Goal: Transaction & Acquisition: Purchase product/service

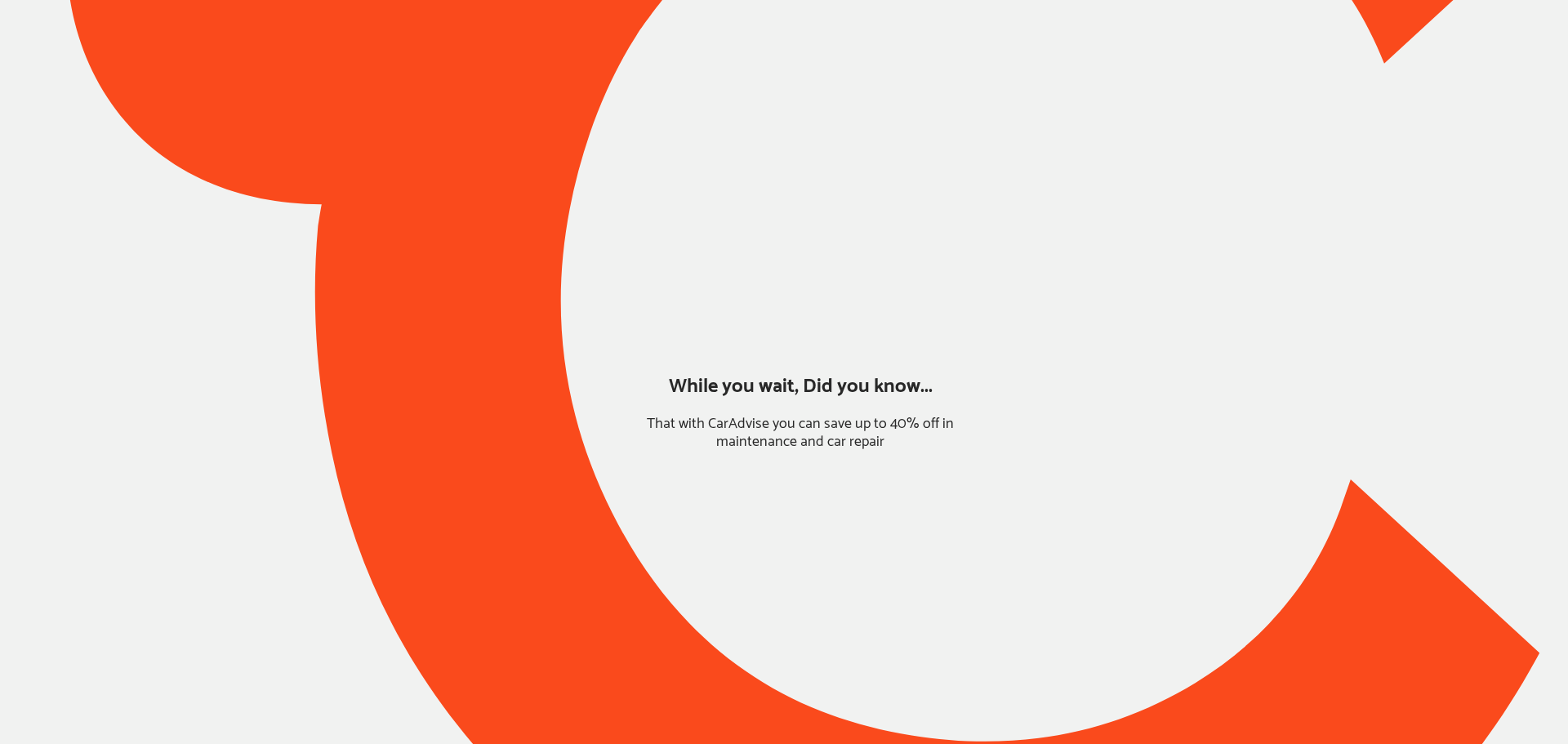
type input "*******"
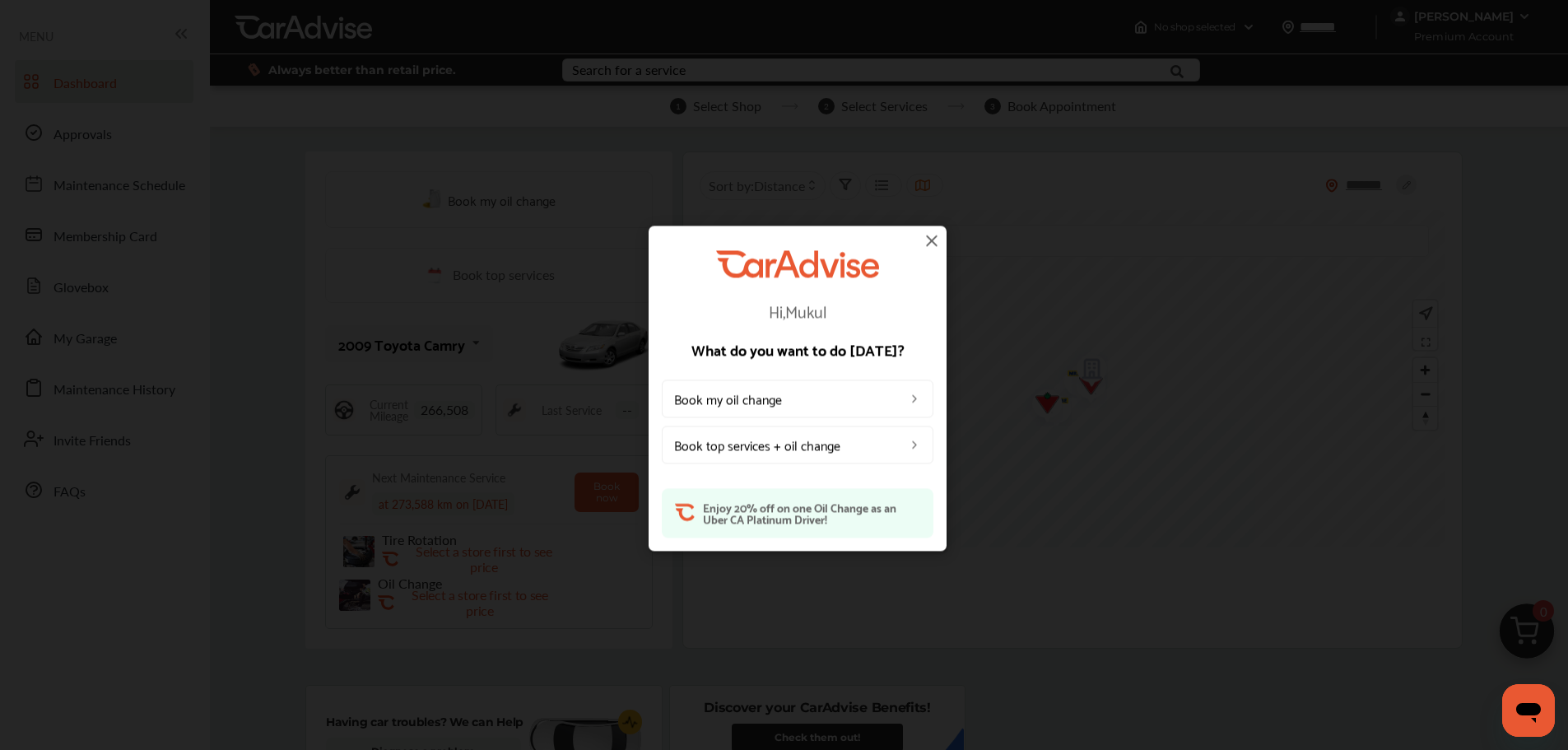
click at [931, 241] on img at bounding box center [932, 240] width 20 height 20
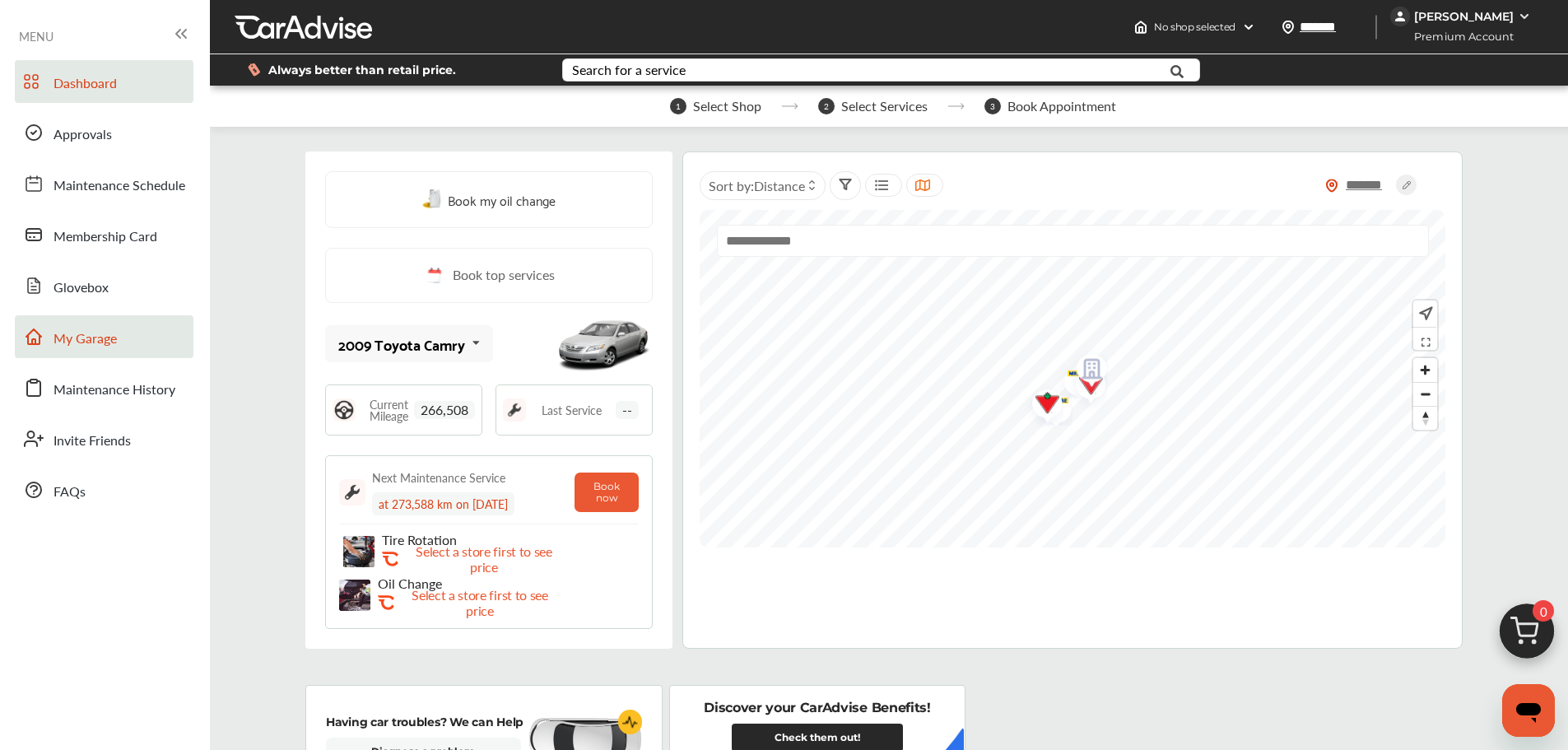
click at [130, 329] on link "My Garage" at bounding box center [104, 336] width 178 height 43
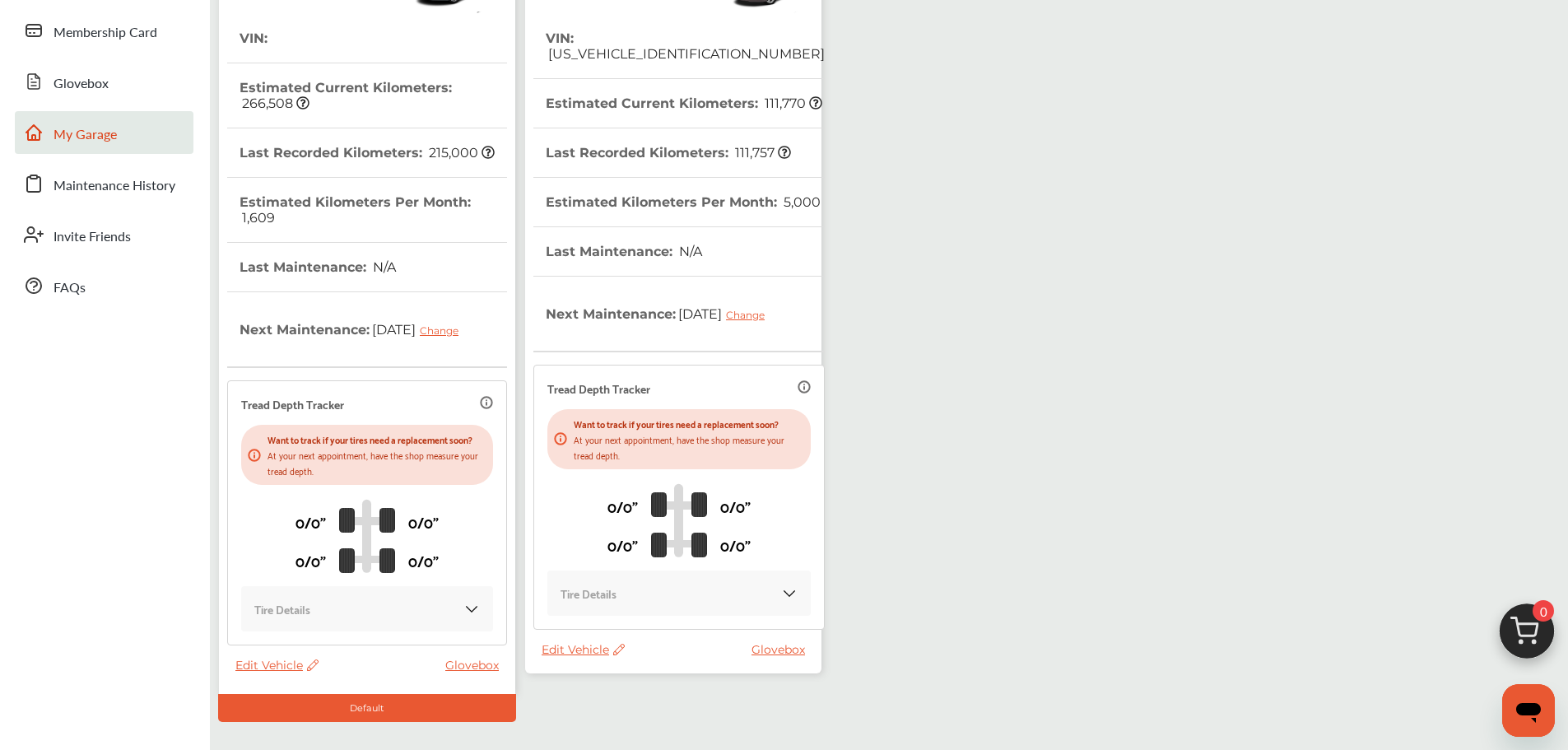
scroll to position [301, 0]
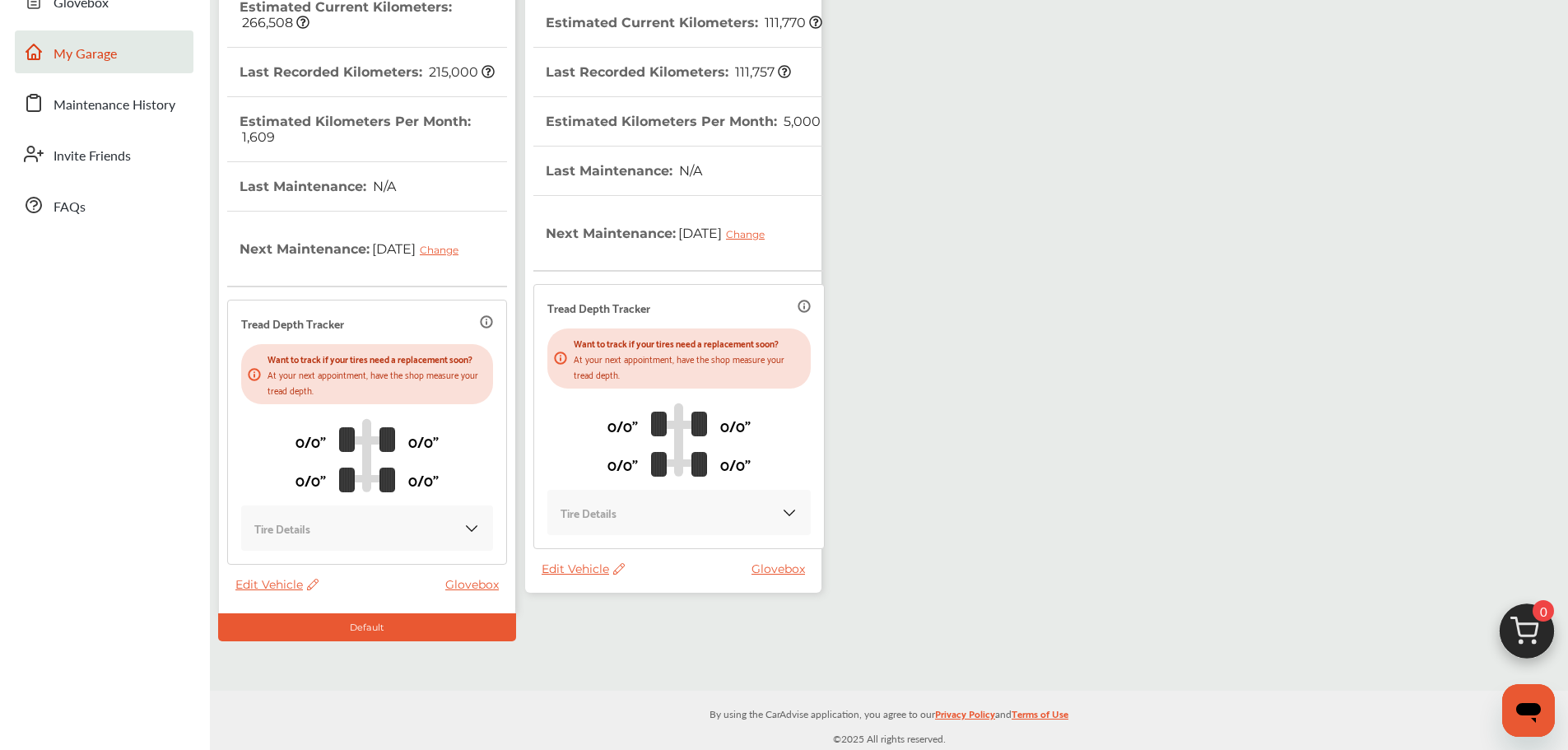
click at [566, 576] on span "Edit Vehicle" at bounding box center [582, 568] width 83 height 15
click at [637, 657] on div "Use this vehicle" at bounding box center [639, 654] width 148 height 25
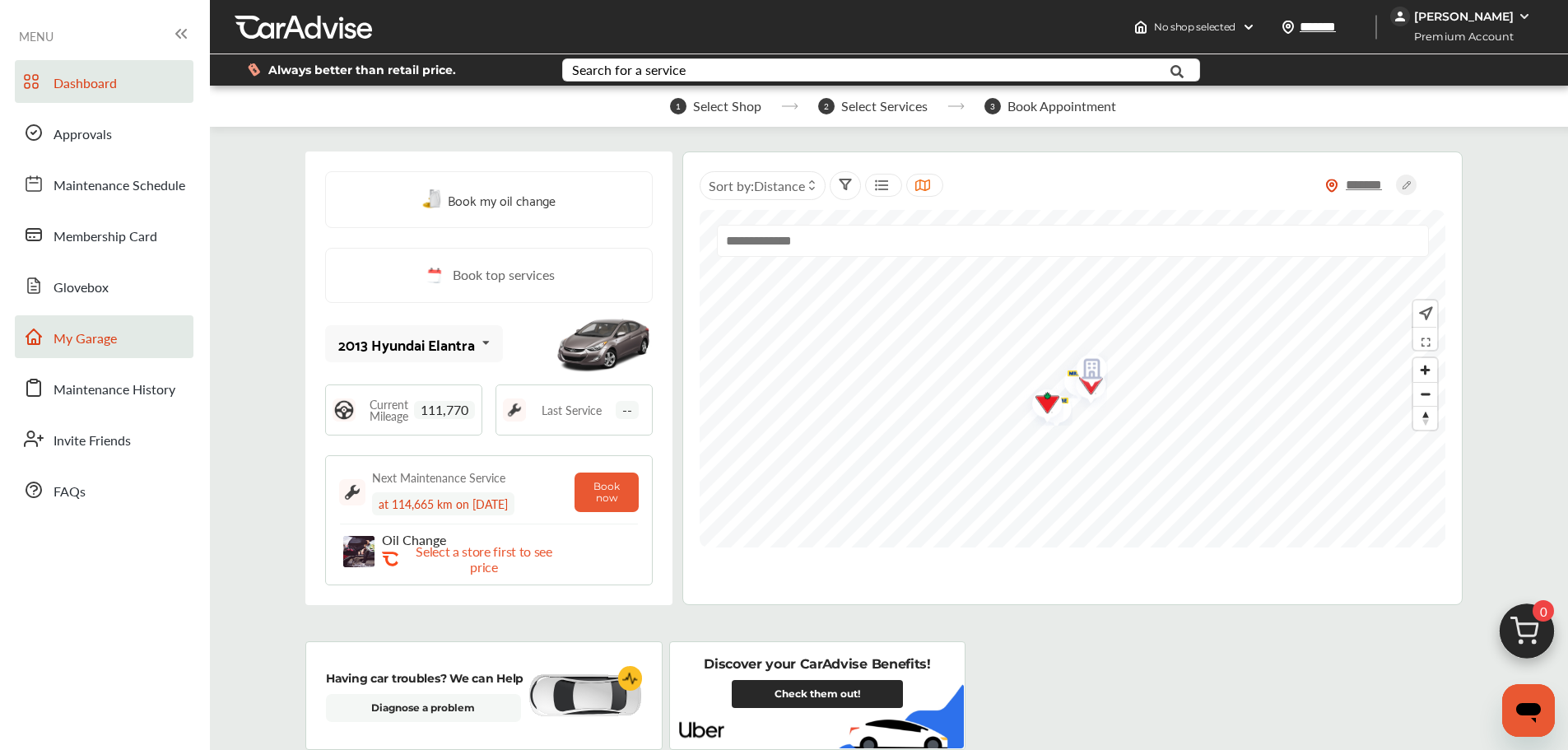
click at [102, 339] on span "My Garage" at bounding box center [85, 339] width 64 height 22
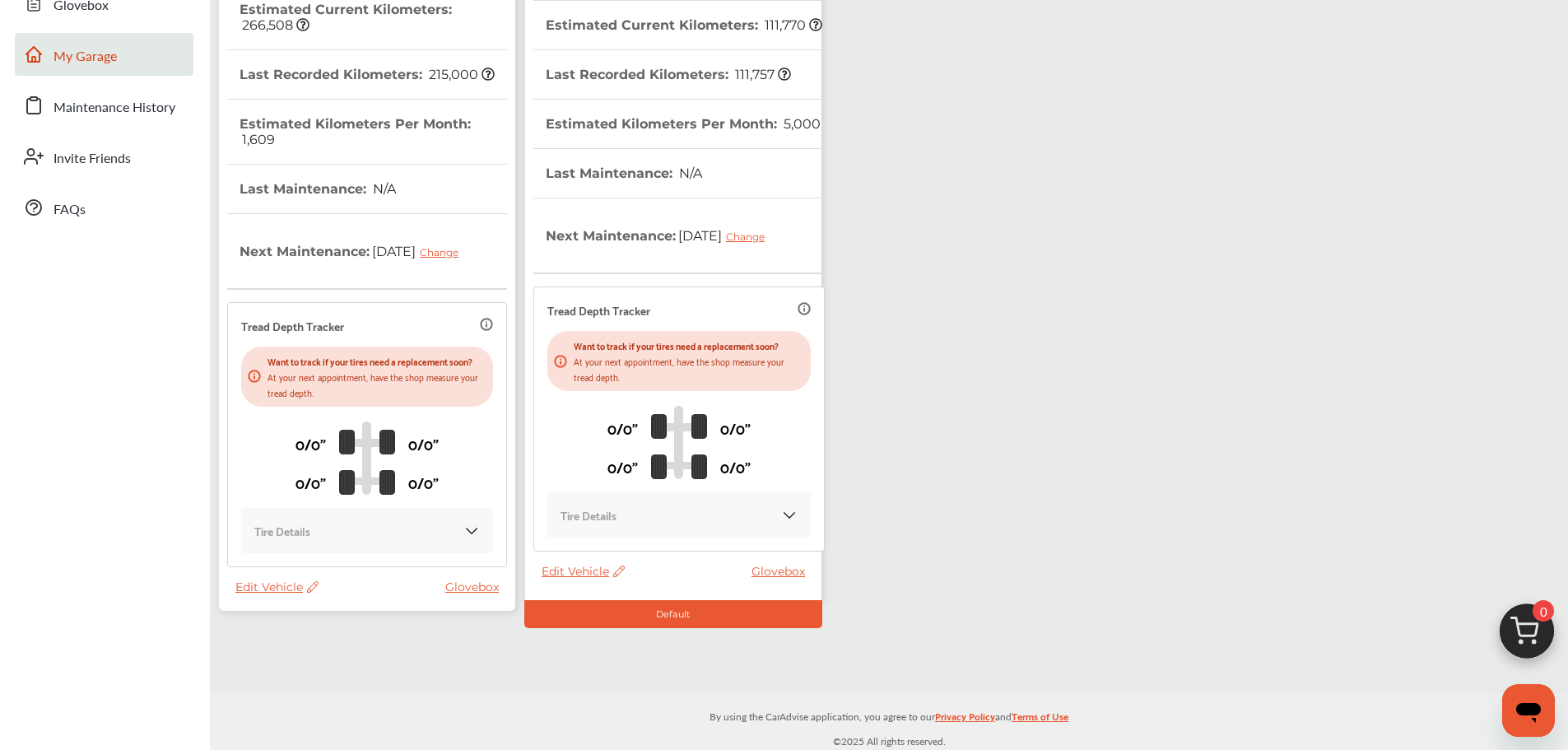
scroll to position [301, 0]
click at [249, 576] on span "Edit Vehicle" at bounding box center [277, 583] width 83 height 15
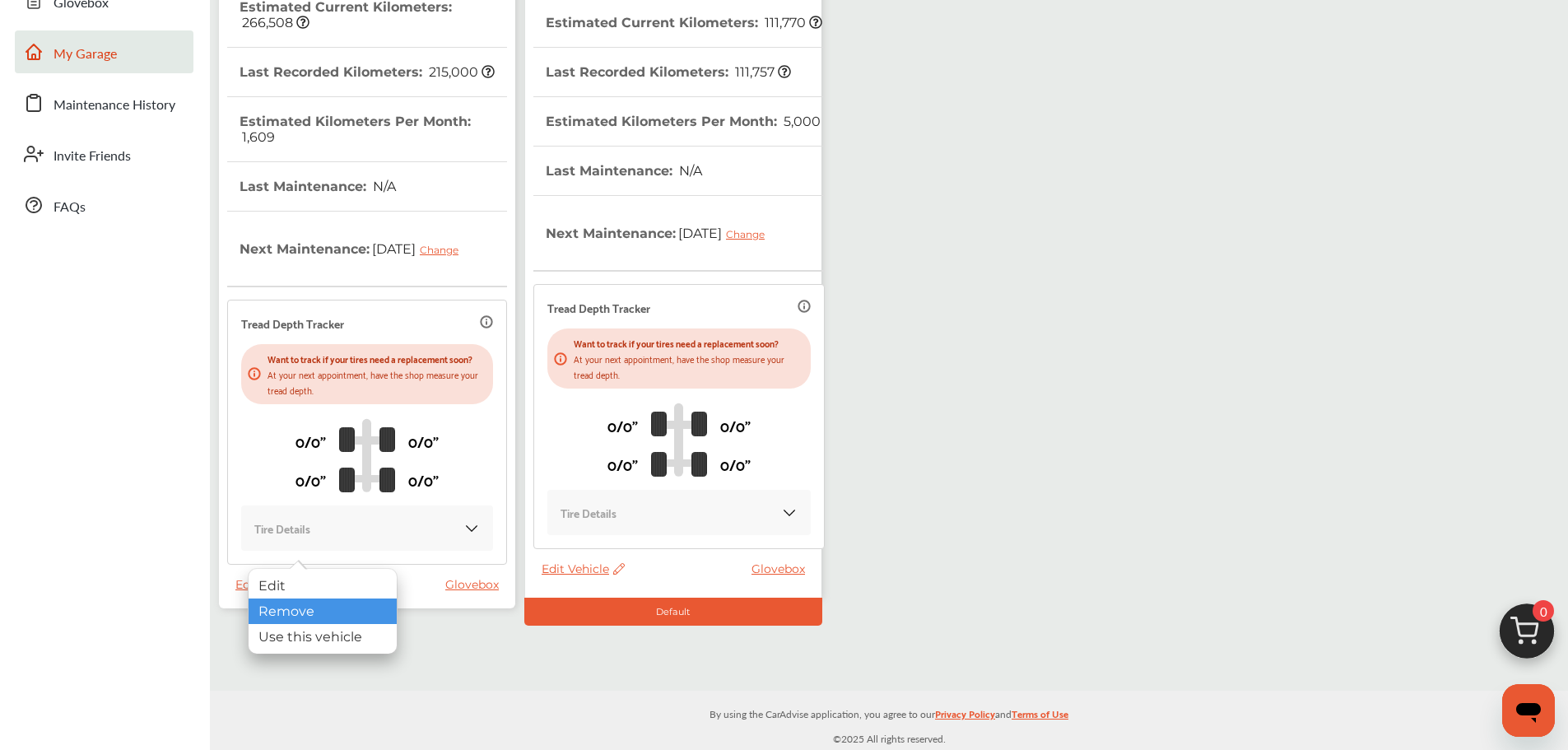
click at [324, 615] on div "Remove" at bounding box center [323, 611] width 148 height 25
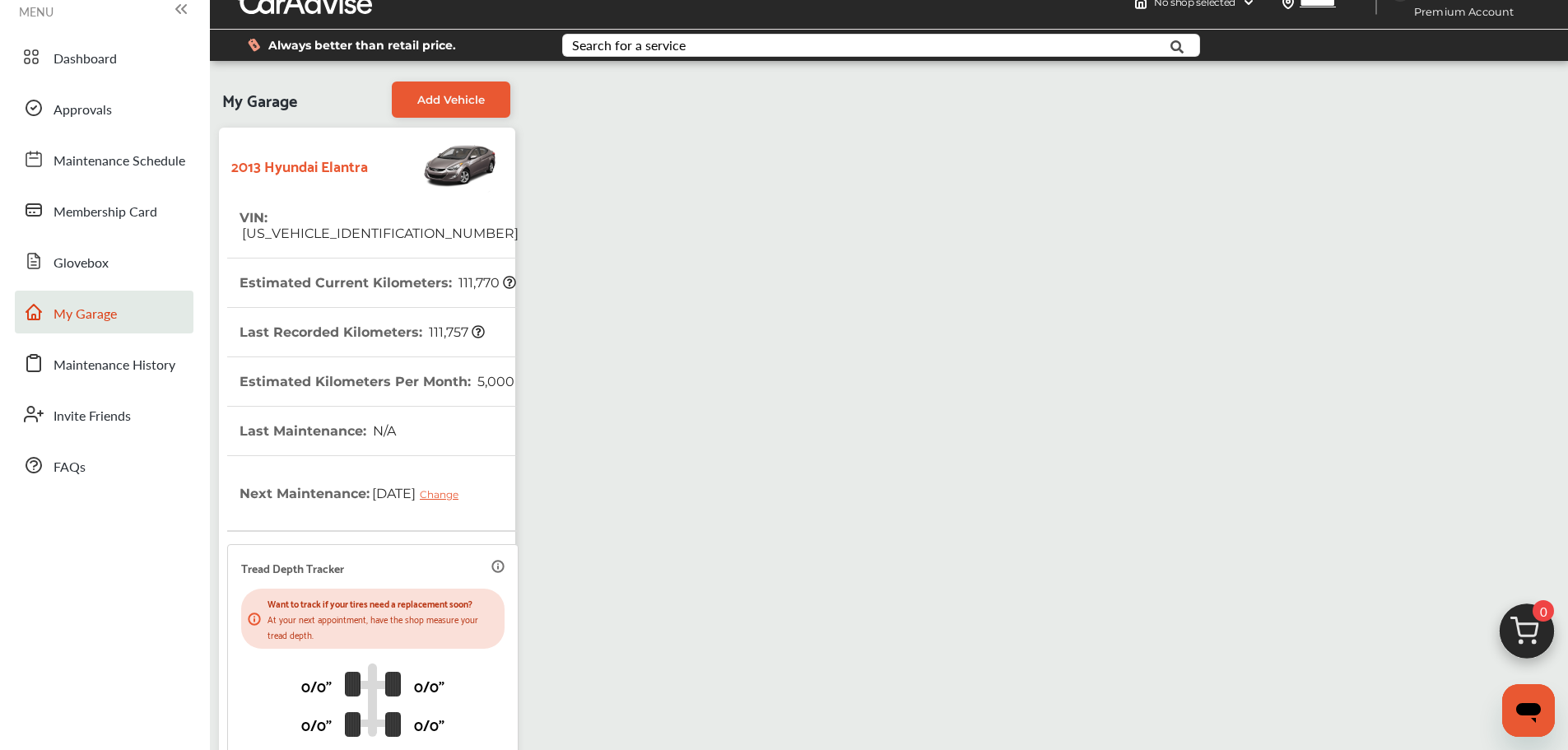
scroll to position [0, 0]
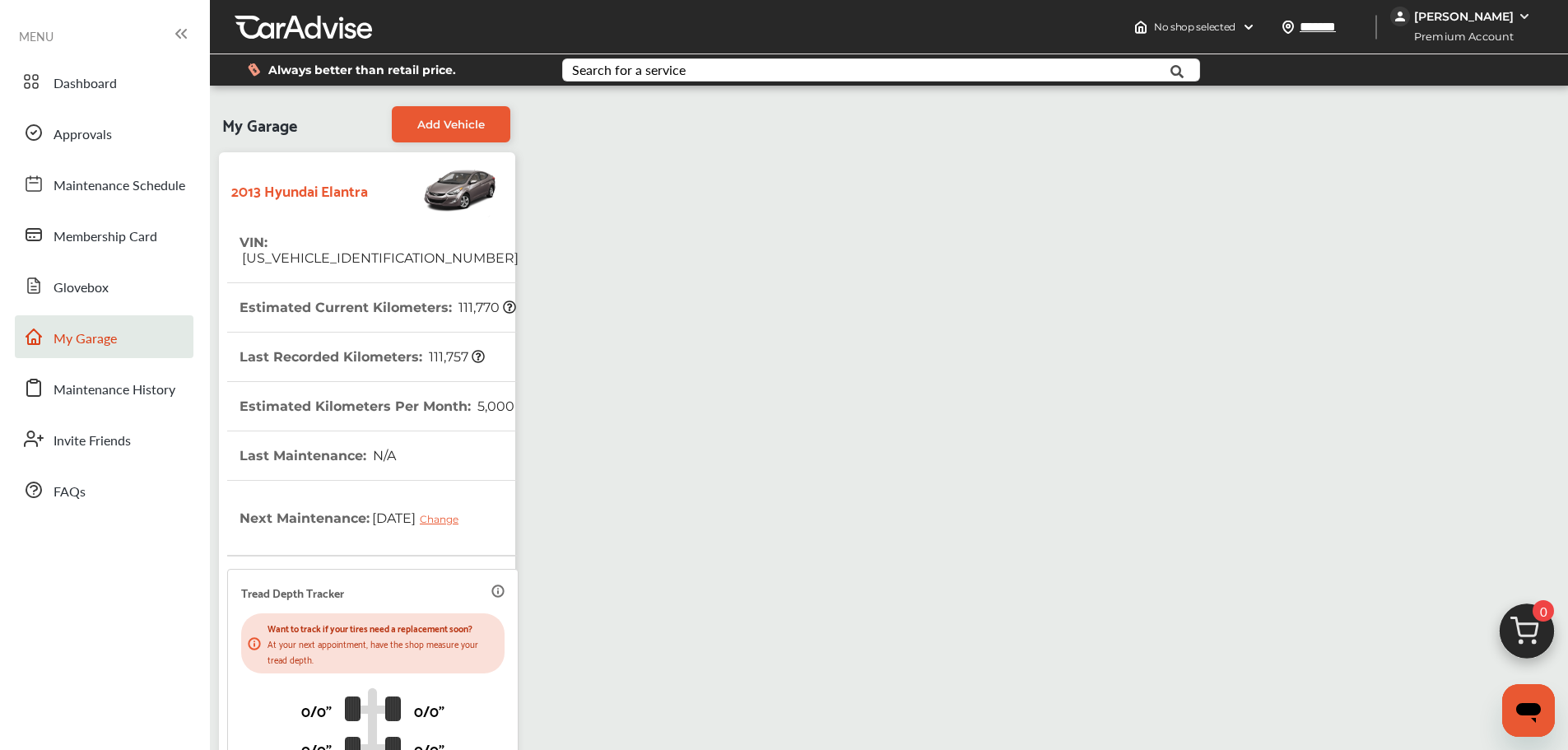
click at [329, 250] on span "[US_VEHICLE_IDENTIFICATION_NUMBER]" at bounding box center [379, 258] width 279 height 16
copy span "[US_VEHICLE_IDENTIFICATION_NUMBER]"
drag, startPoint x: 122, startPoint y: 82, endPoint x: 138, endPoint y: 82, distance: 16.0
click at [122, 82] on link "Dashboard" at bounding box center [104, 81] width 178 height 43
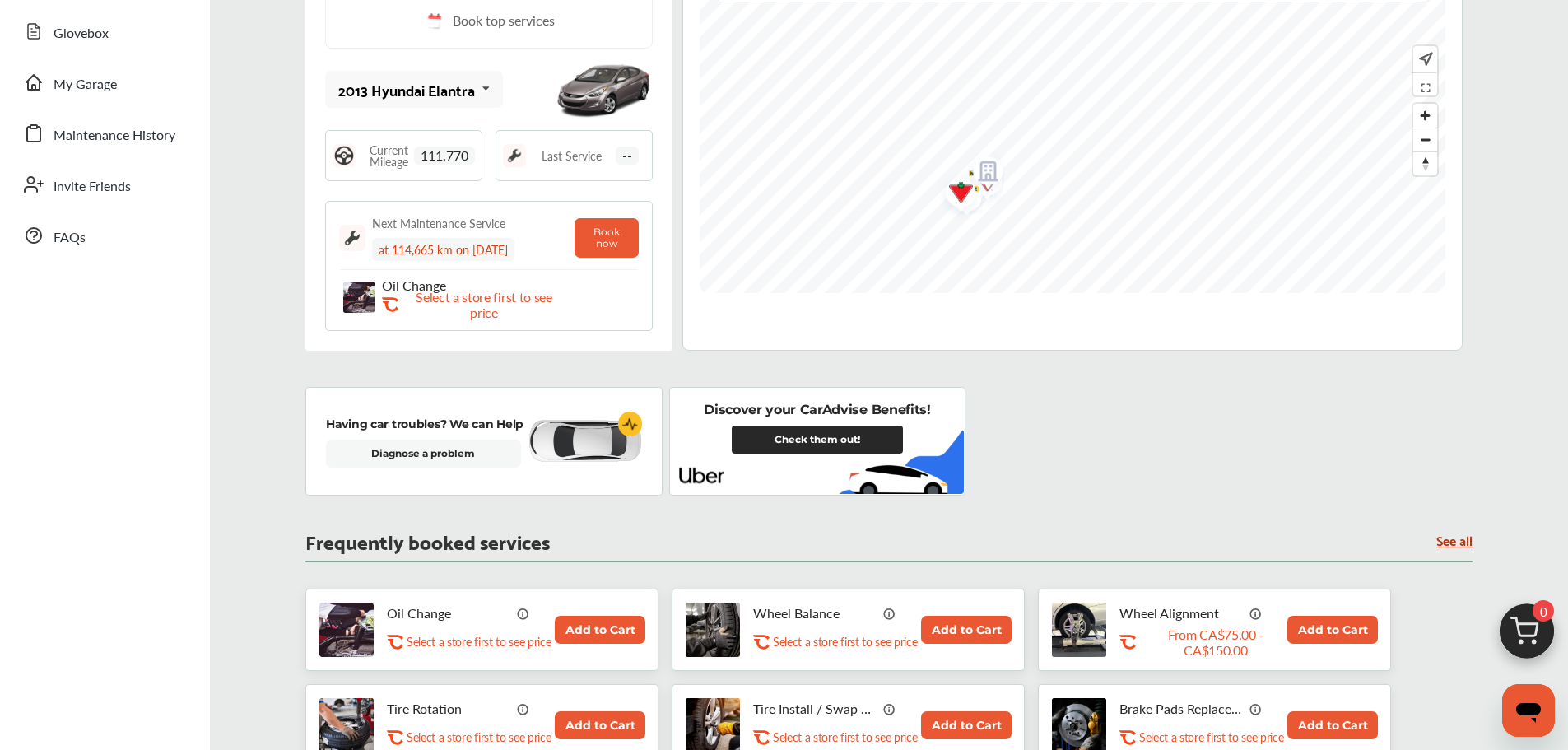
scroll to position [329, 0]
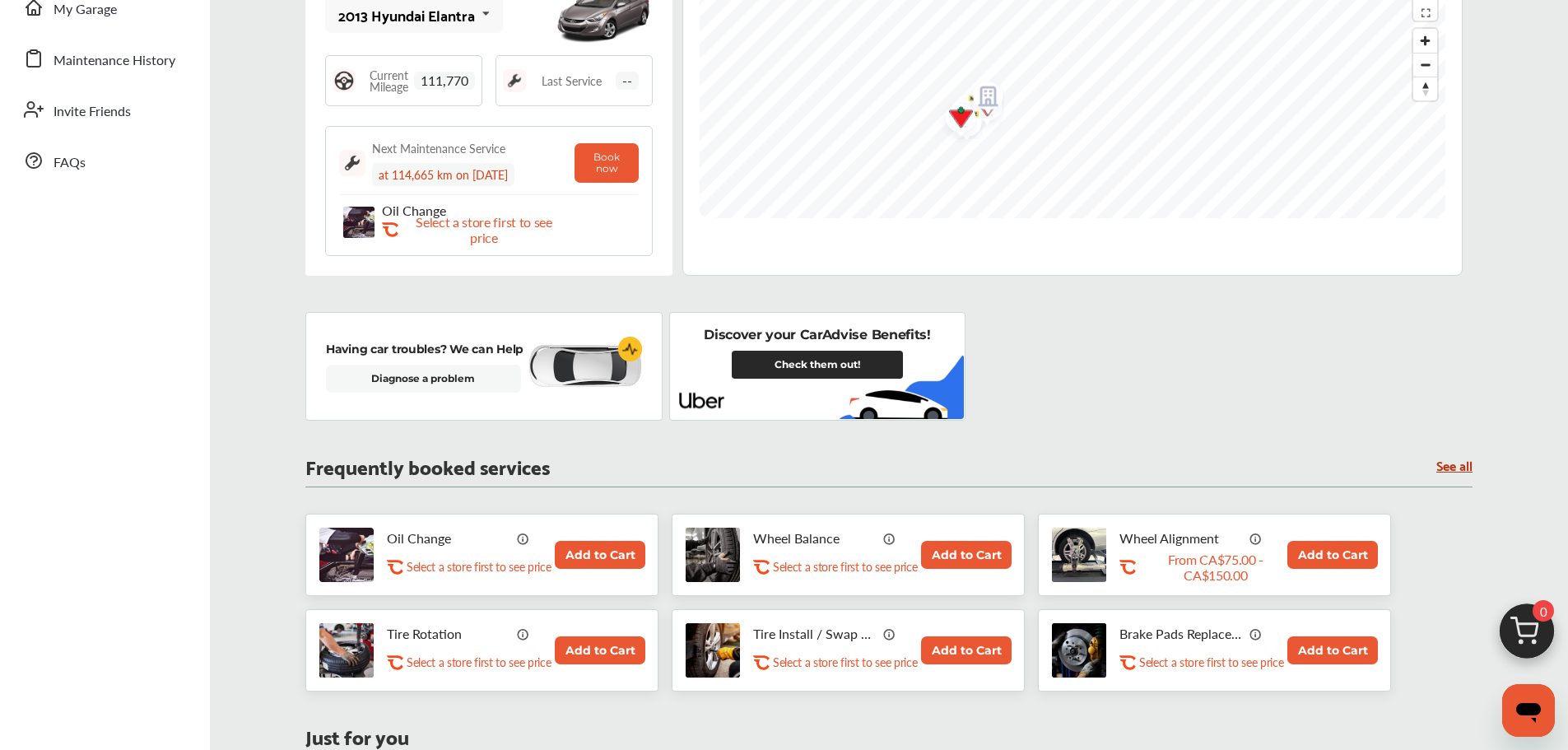
click at [589, 553] on button "Add to Cart" at bounding box center [600, 554] width 90 height 28
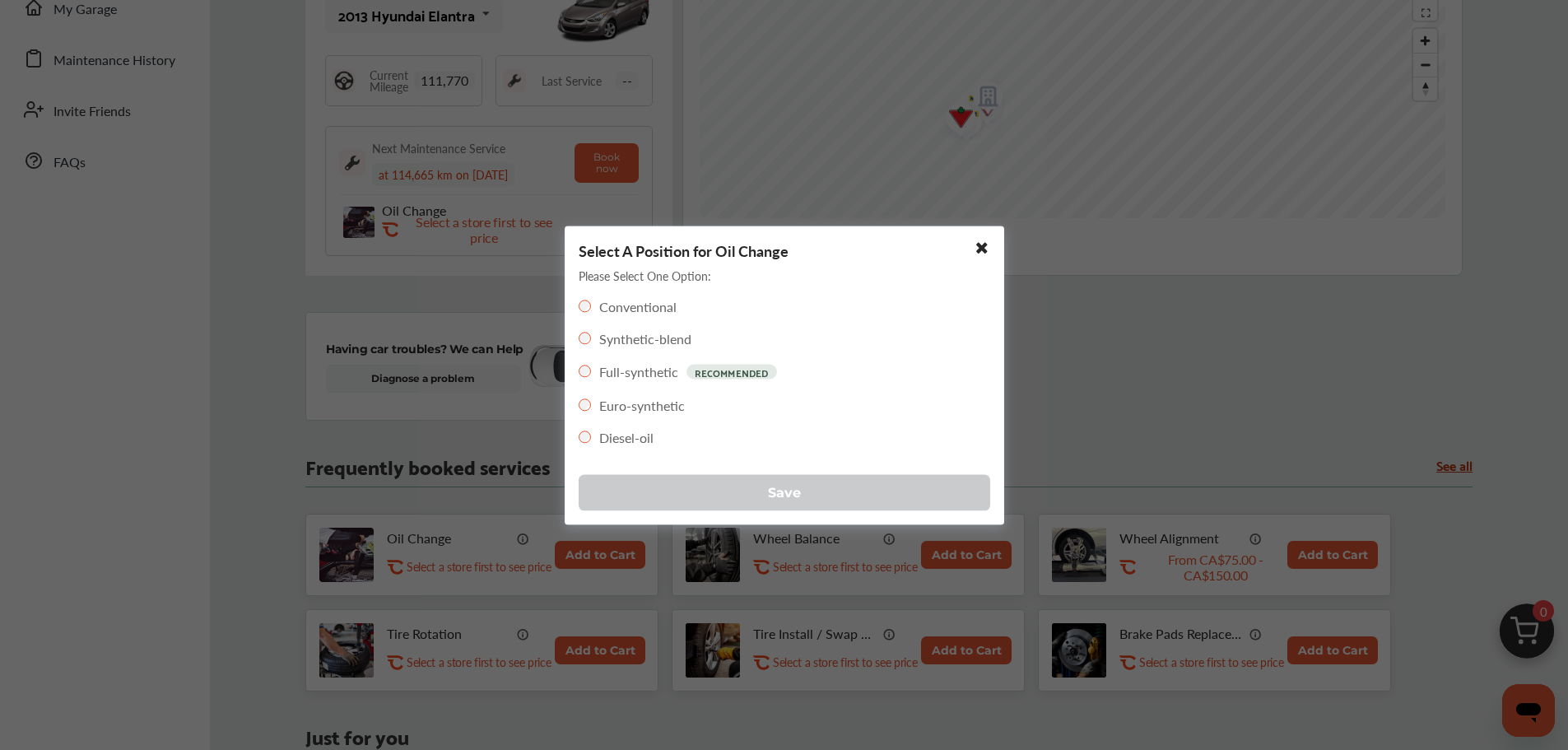
click at [828, 494] on button "Save" at bounding box center [784, 492] width 412 height 36
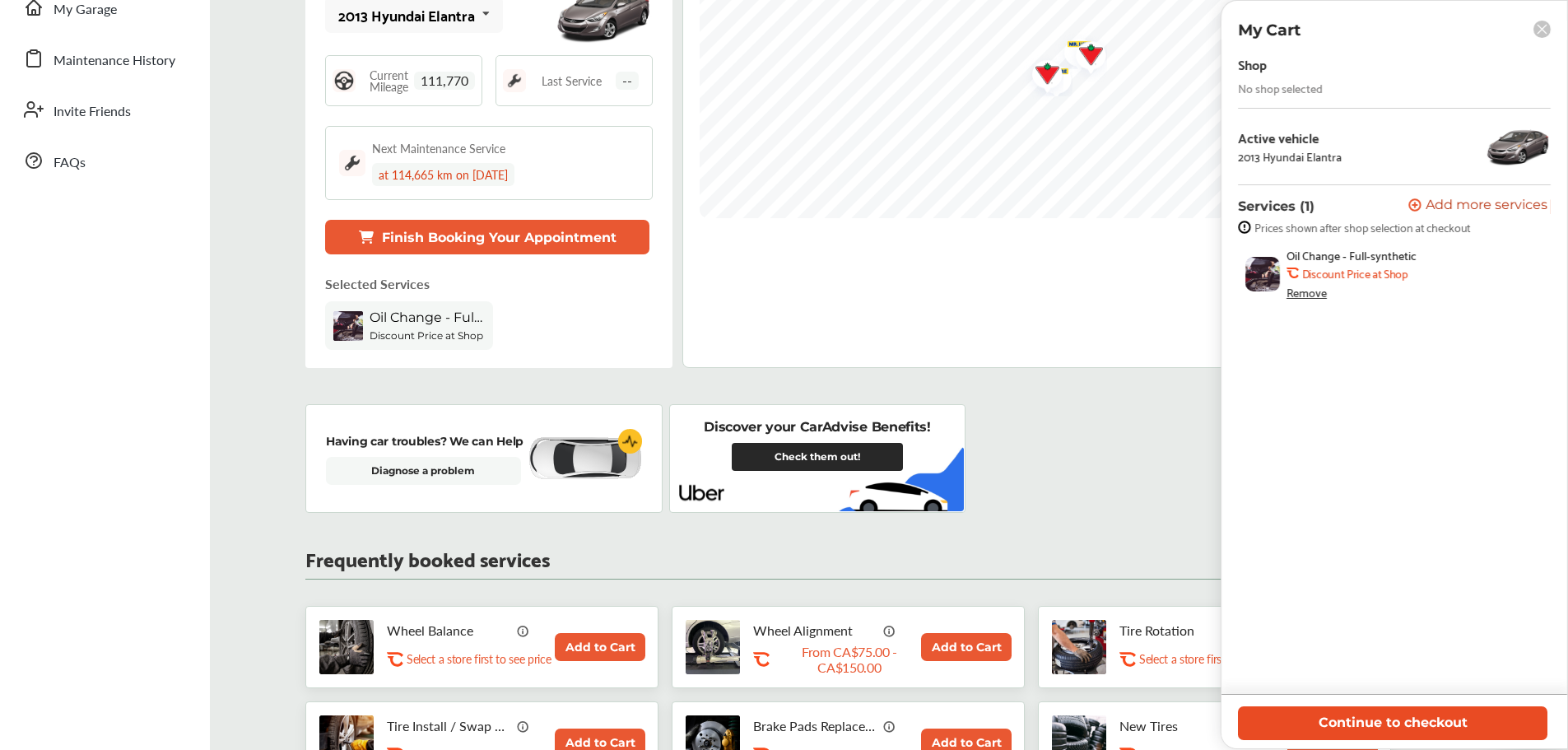
click at [1391, 725] on button "Continue to checkout" at bounding box center [1392, 723] width 310 height 33
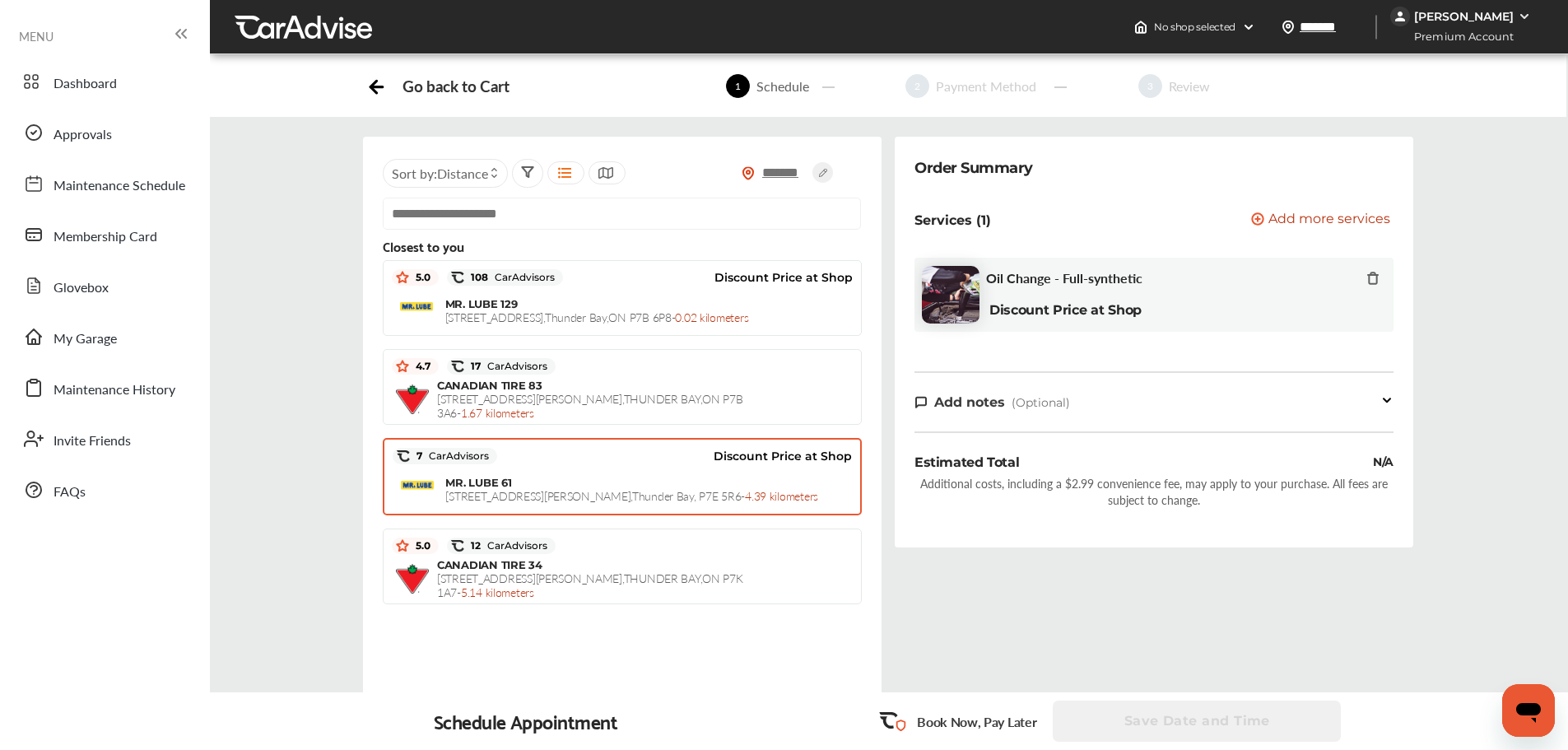
click at [609, 488] on span "[STREET_ADDRESS][PERSON_NAME] - 4.39 kilometers" at bounding box center [632, 495] width 373 height 17
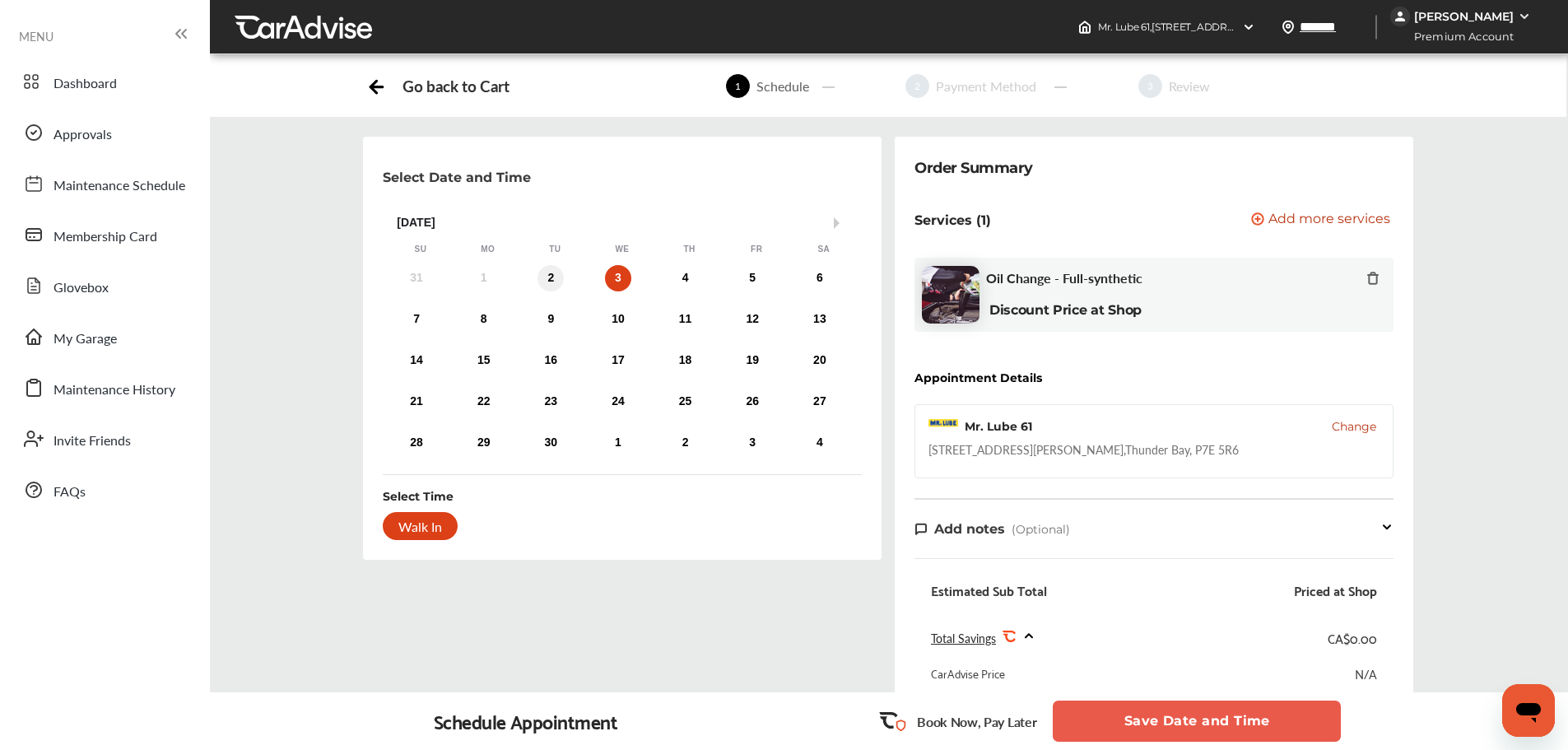
click at [550, 280] on div "2" at bounding box center [550, 277] width 26 height 26
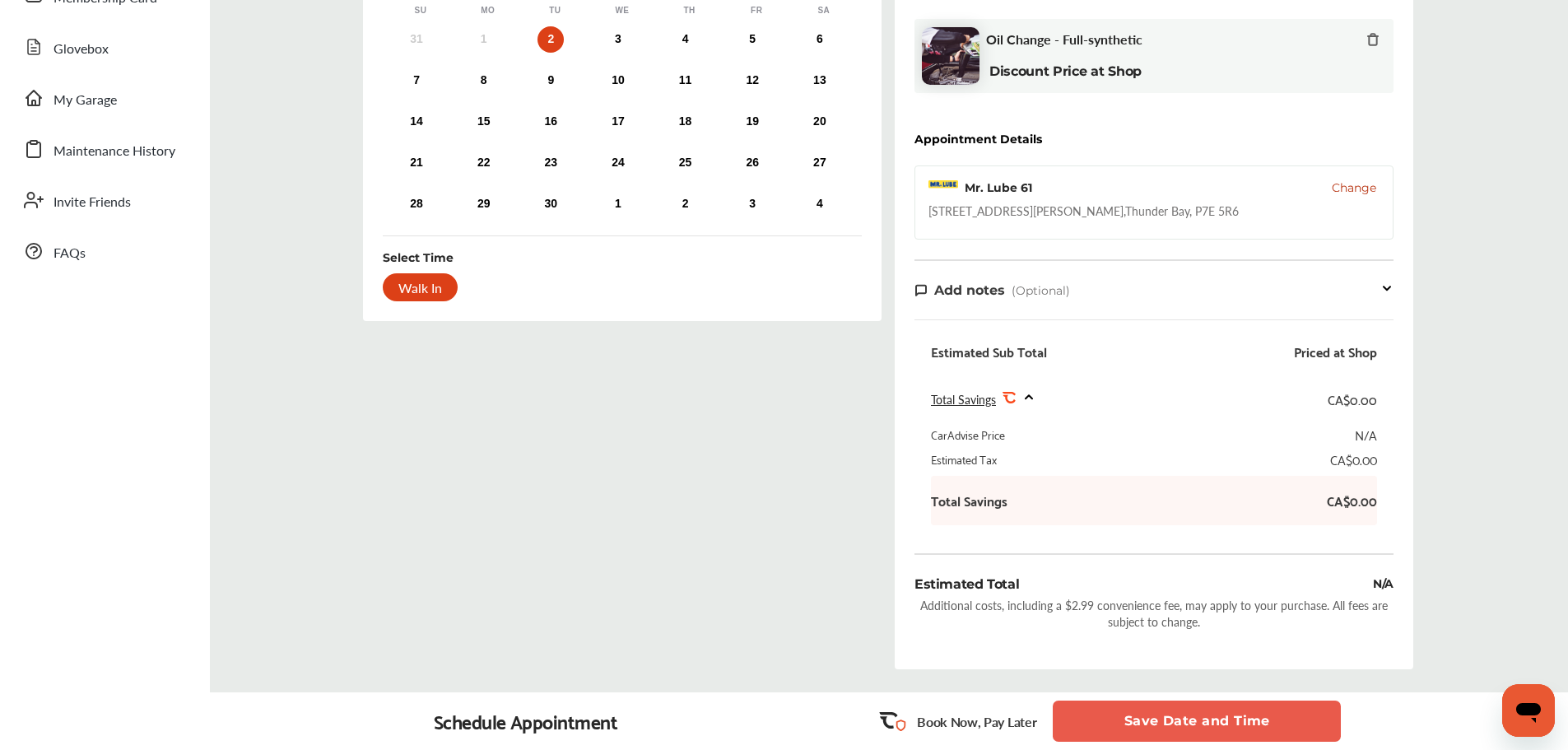
scroll to position [247, 0]
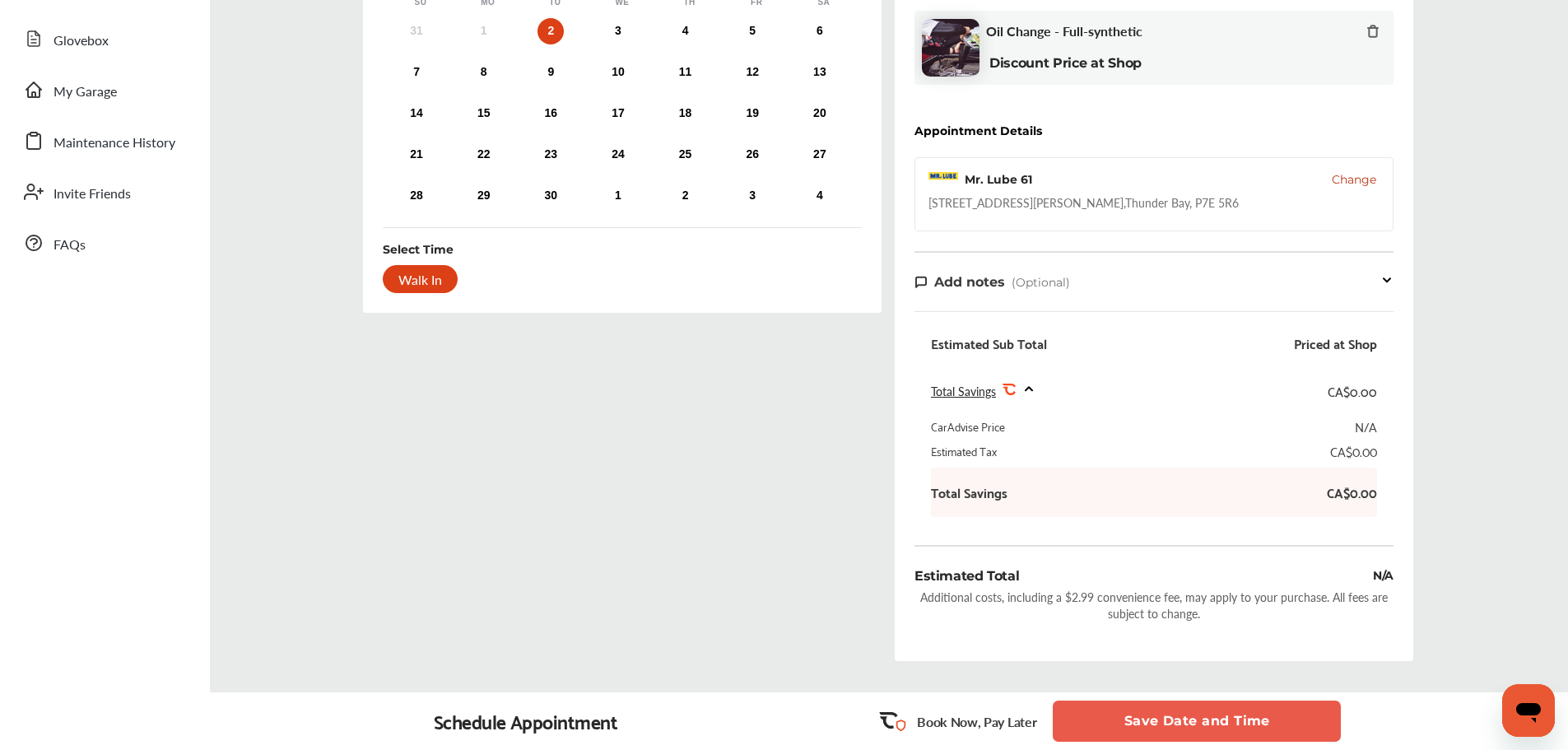
click at [1168, 730] on button "Save Date and Time" at bounding box center [1197, 721] width 288 height 41
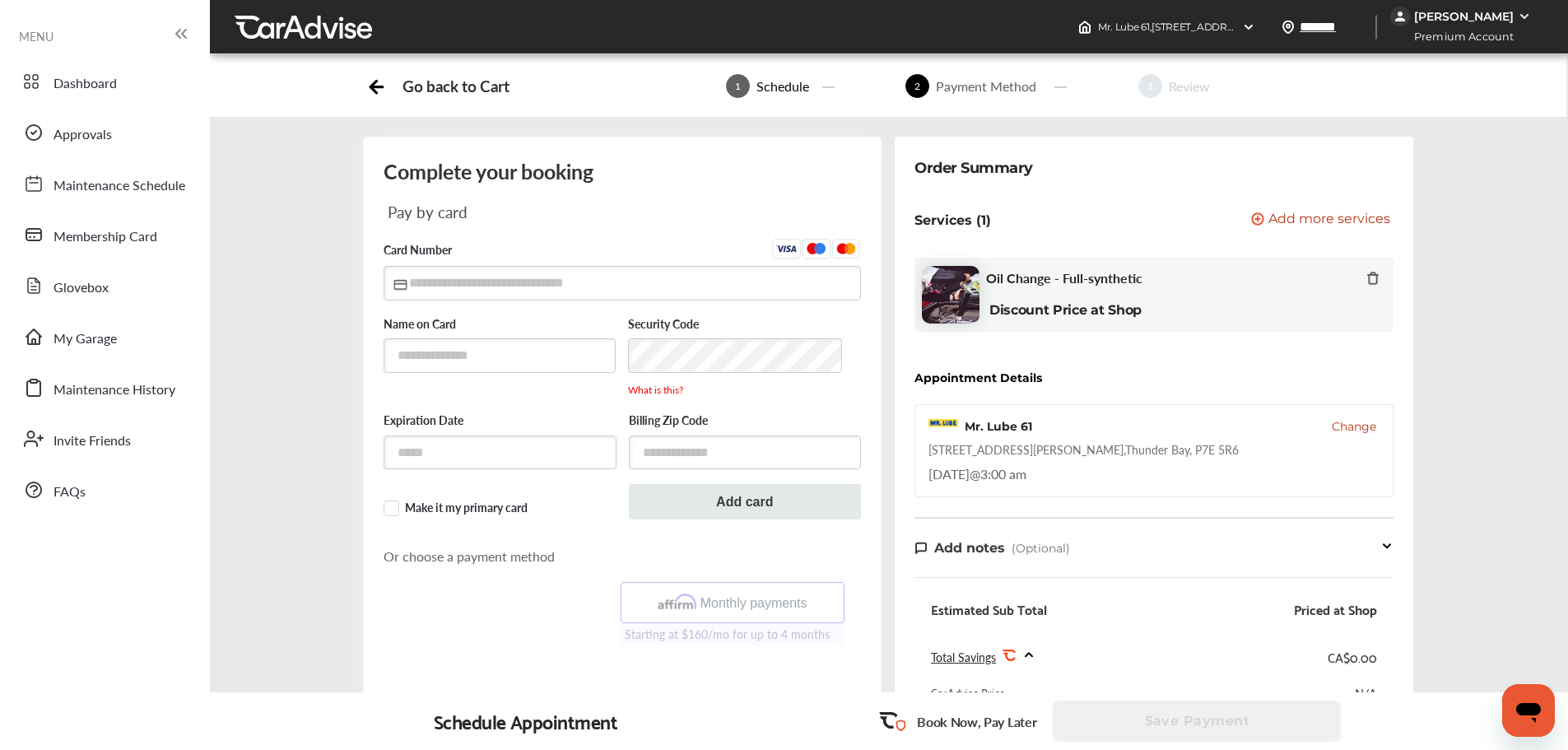
click at [1506, 9] on div "[PERSON_NAME]" at bounding box center [1464, 16] width 100 height 15
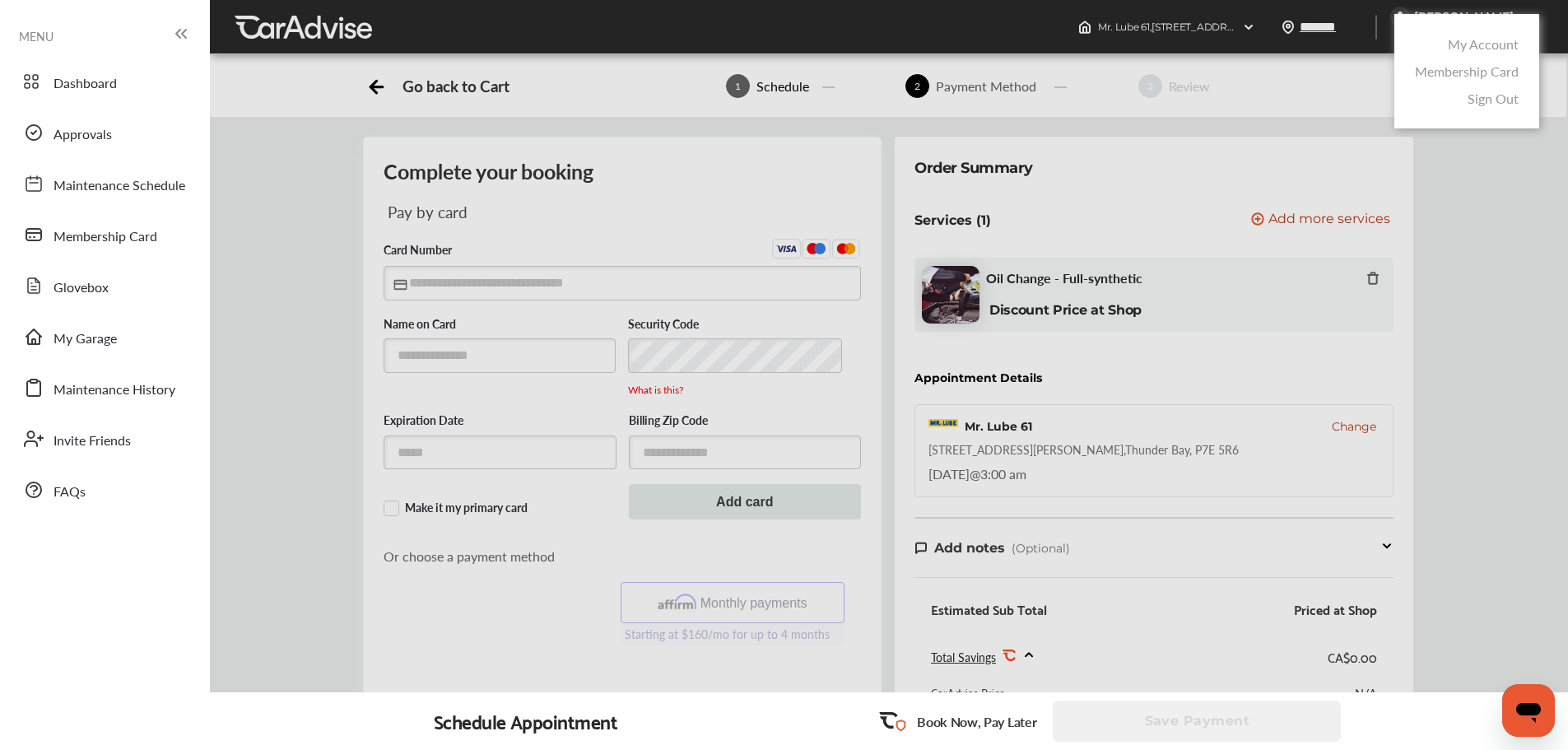
click at [1462, 49] on link "My Account" at bounding box center [1484, 43] width 71 height 19
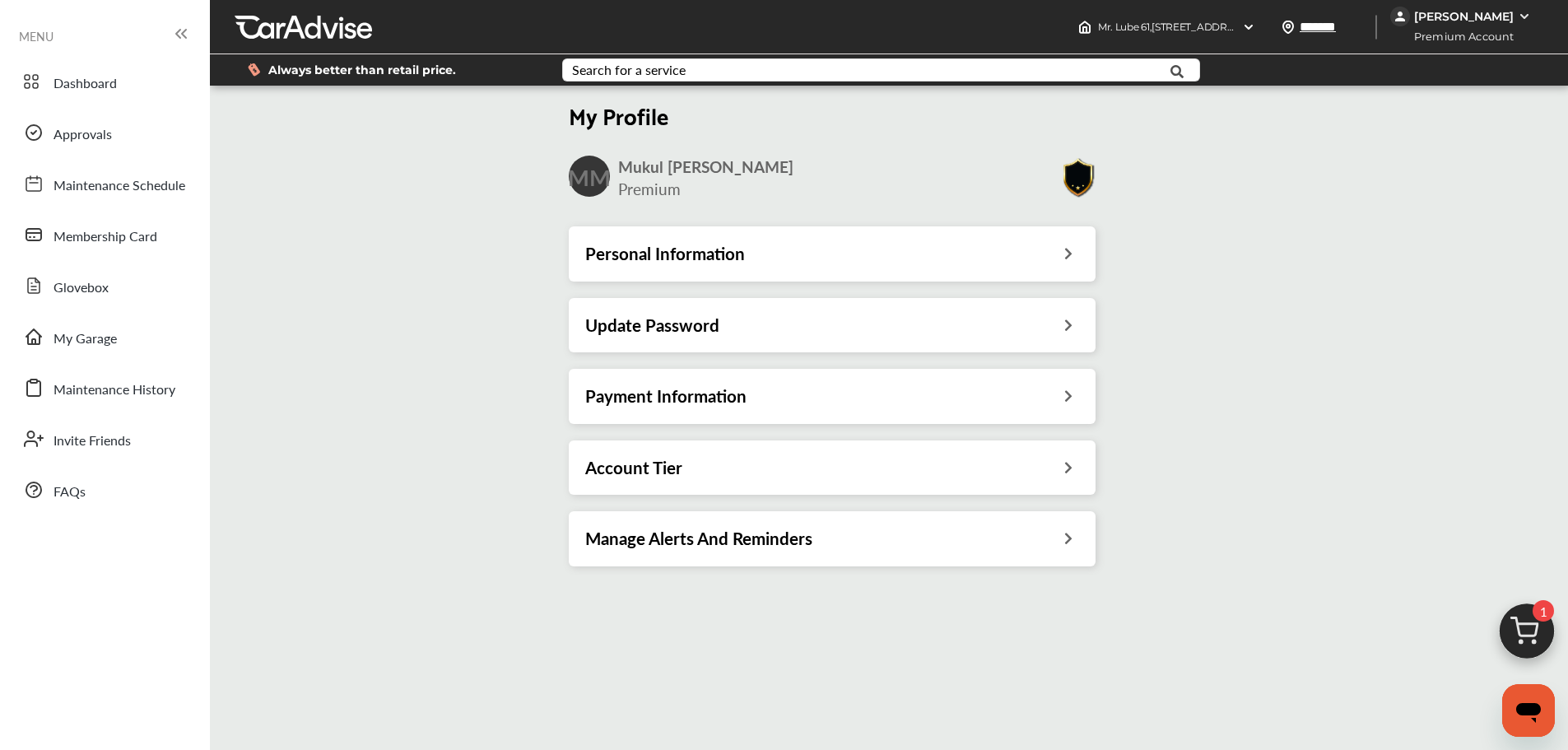
click at [1027, 397] on div "Payment Information" at bounding box center [833, 396] width 494 height 22
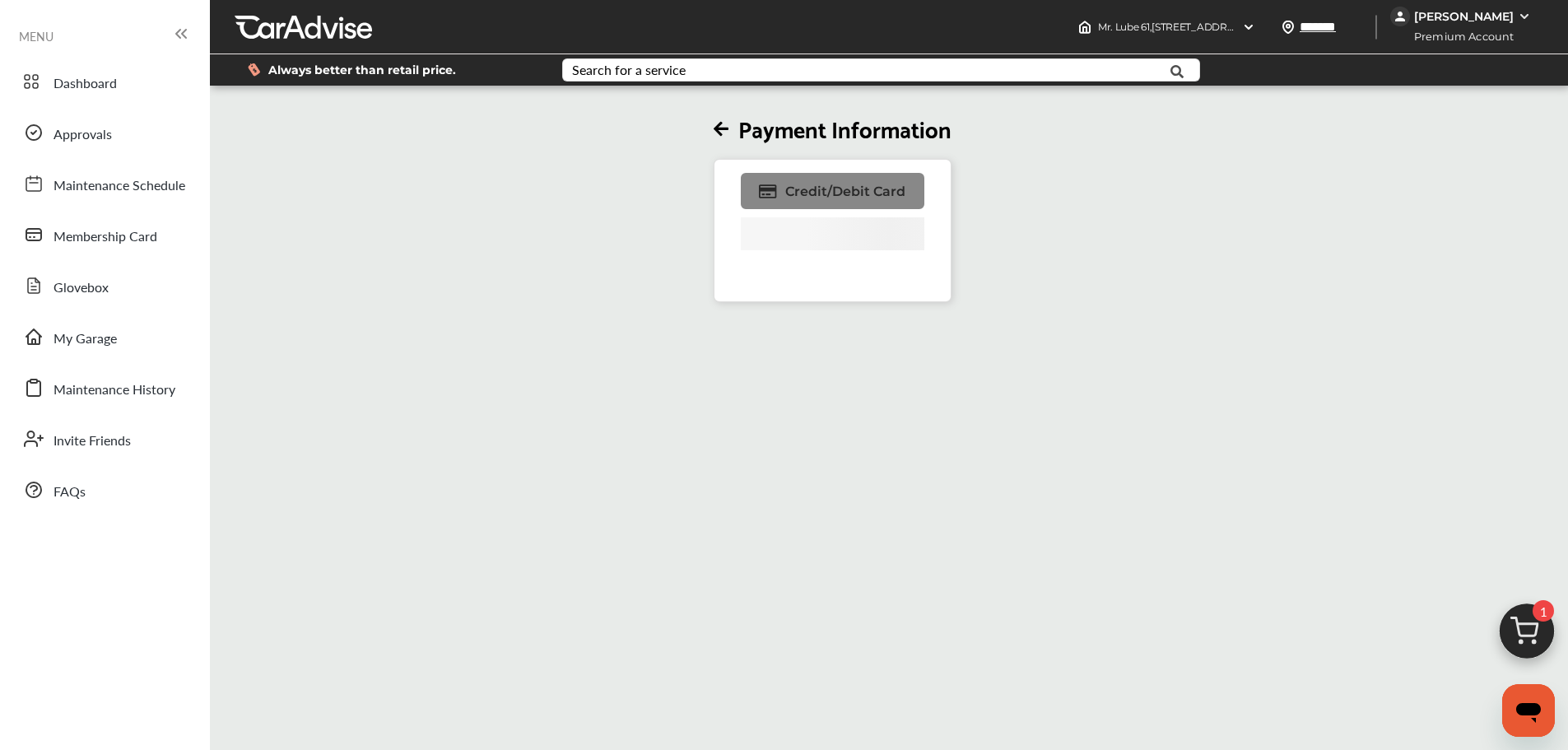
click at [859, 192] on span "Credit/Debit Card" at bounding box center [845, 191] width 121 height 16
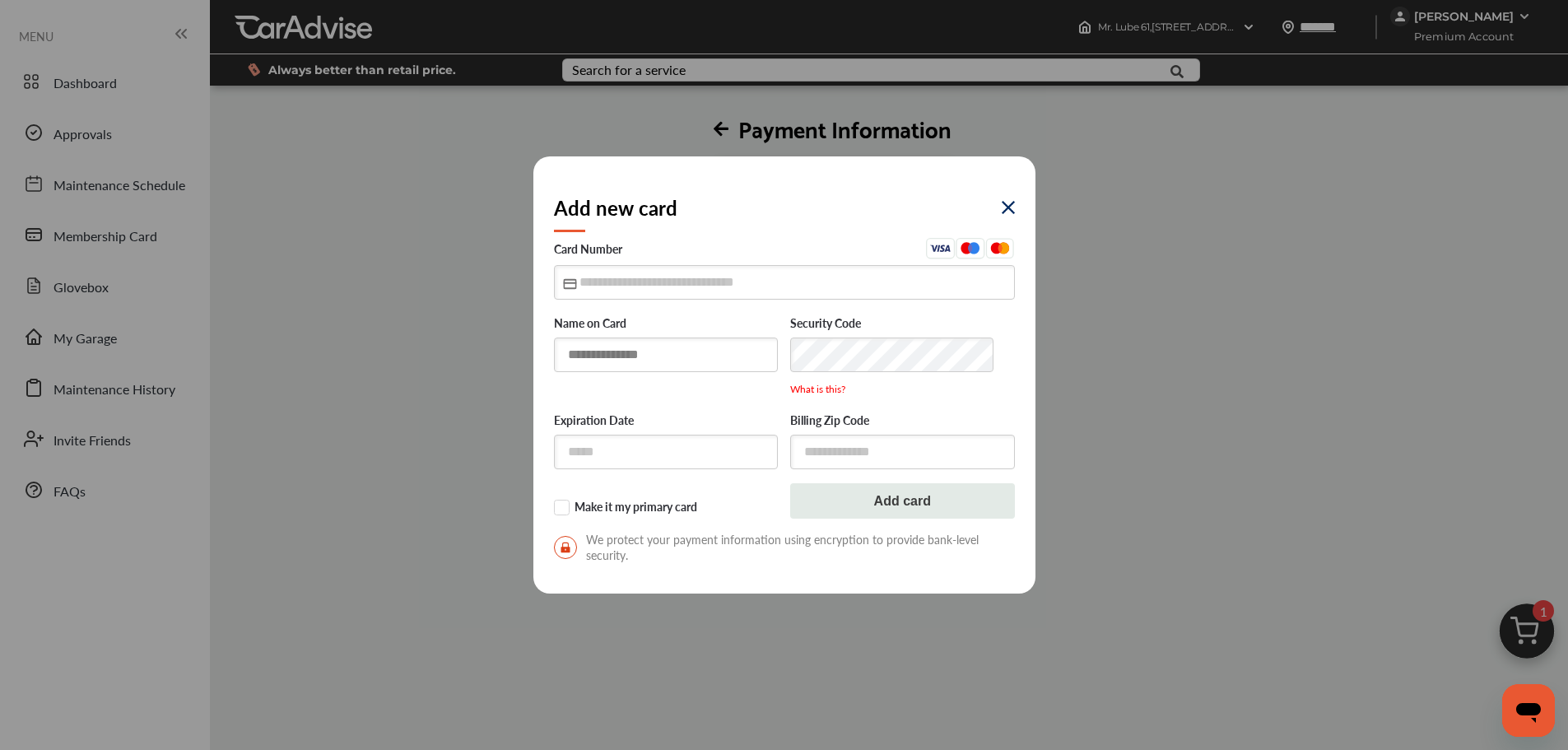
click at [616, 351] on input "text" at bounding box center [666, 354] width 225 height 33
